Goal: Information Seeking & Learning: Understand process/instructions

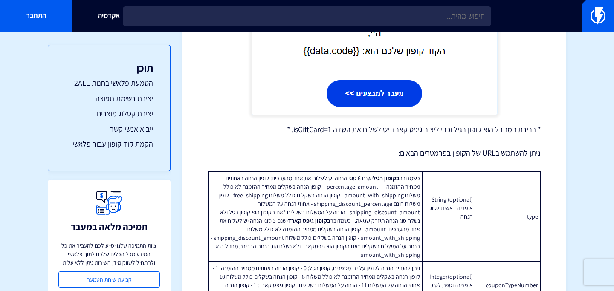
scroll to position [5366, 0]
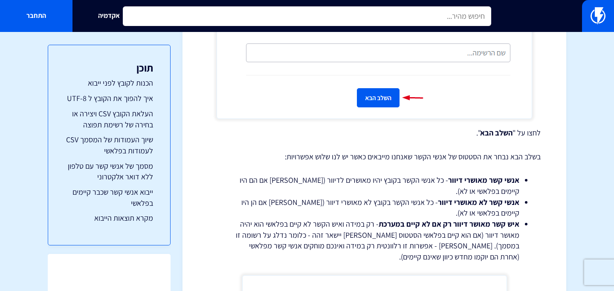
click at [235, 10] on input "text" at bounding box center [307, 16] width 368 height 20
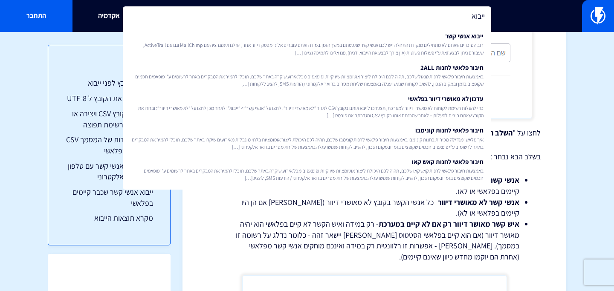
type input "ייבוא"
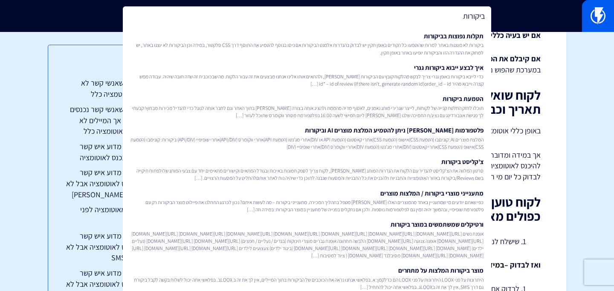
click at [339, 14] on input "ביקורות" at bounding box center [307, 16] width 368 height 20
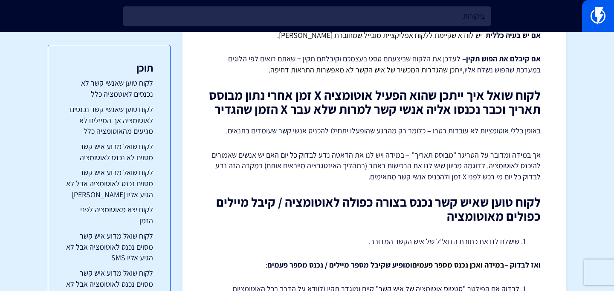
click at [339, 14] on input "ביקורות" at bounding box center [307, 16] width 368 height 20
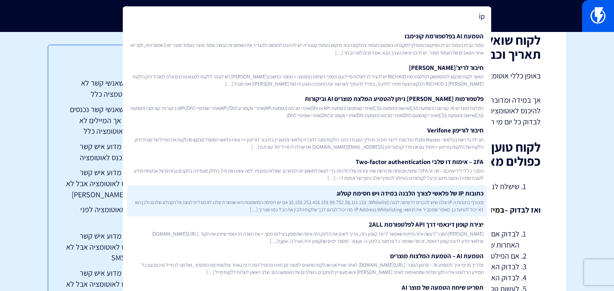
scroll to position [1715, 0]
type input "i"
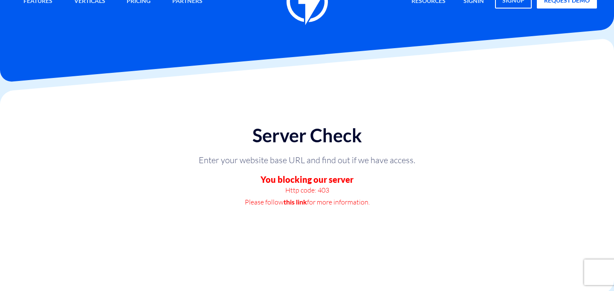
click at [292, 201] on link "this link" at bounding box center [295, 202] width 23 height 12
